Goal: Task Accomplishment & Management: Use online tool/utility

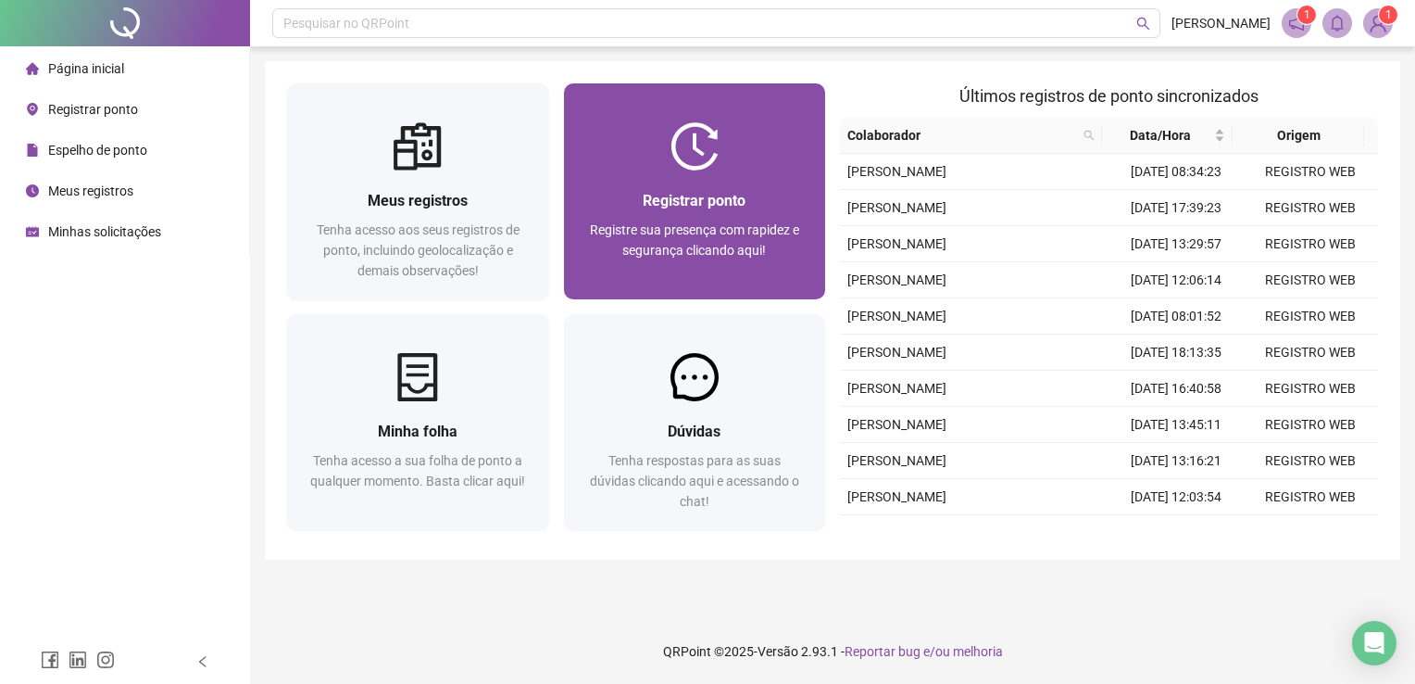
click at [737, 195] on span "Registrar ponto" at bounding box center [694, 201] width 103 height 18
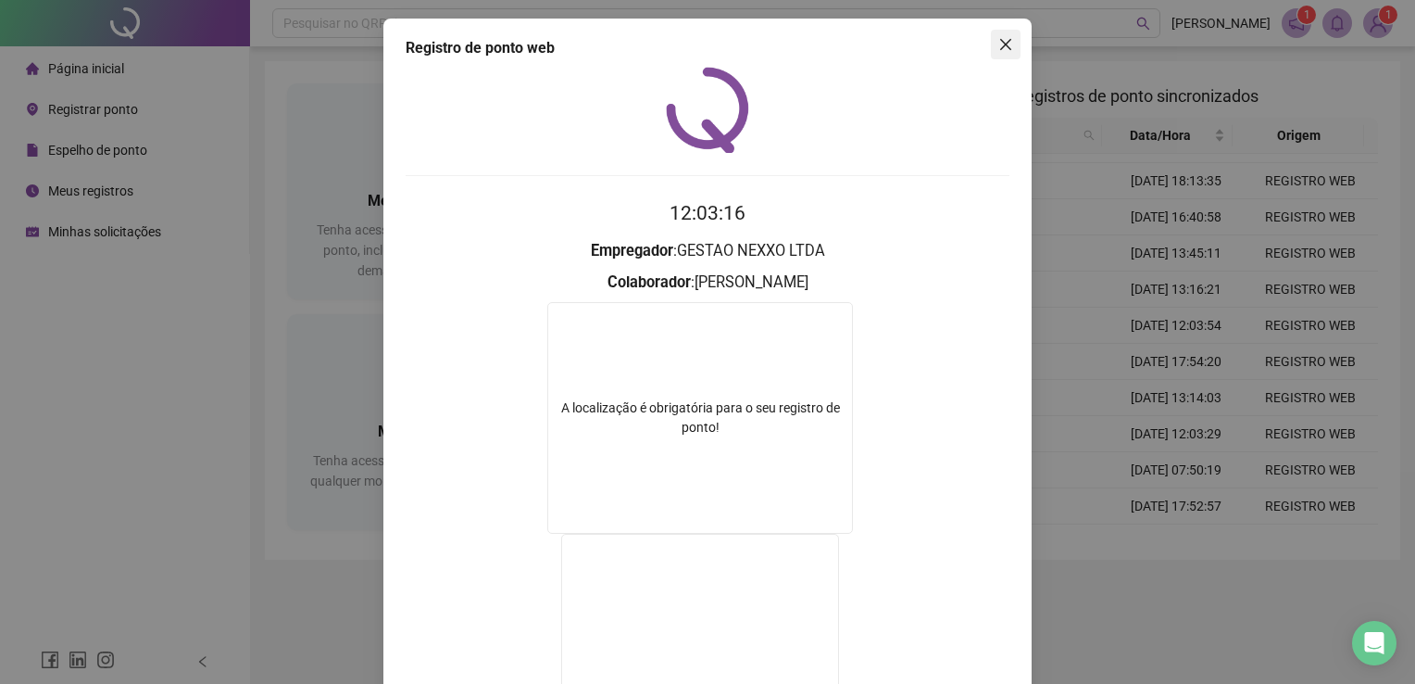
click at [1007, 50] on span "Close" at bounding box center [1006, 44] width 30 height 15
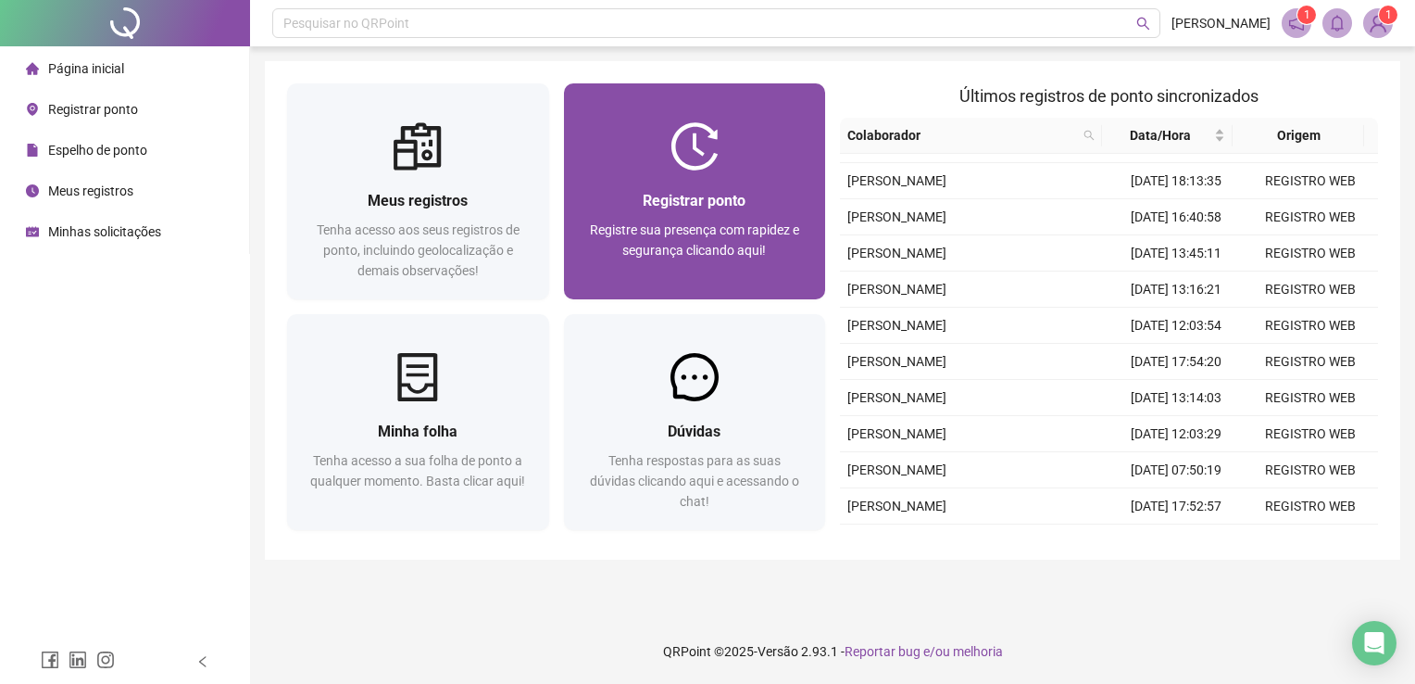
click at [699, 179] on div "Registrar ponto Registre sua presença com rapidez e segurança clicando aqui!" at bounding box center [695, 234] width 262 height 129
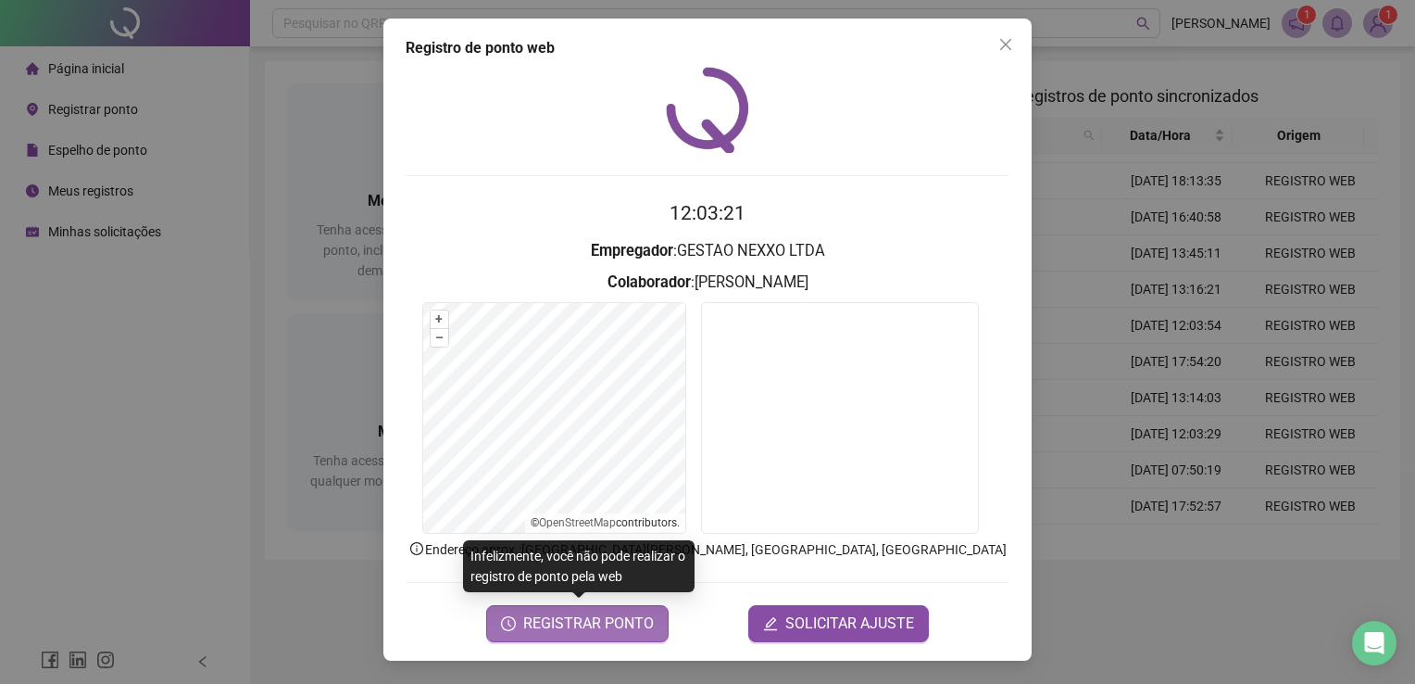
click at [622, 617] on span "REGISTRAR PONTO" at bounding box center [588, 623] width 131 height 22
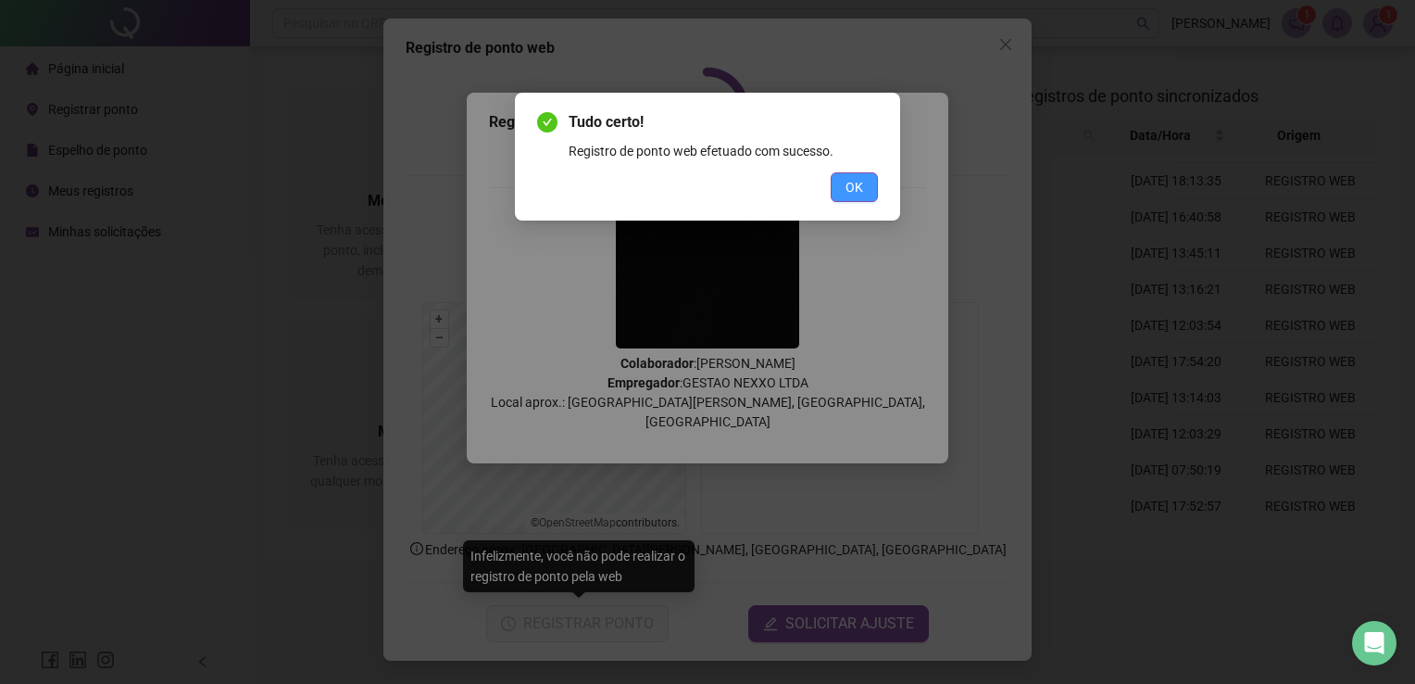
click at [865, 187] on button "OK" at bounding box center [854, 187] width 47 height 30
